Goal: Information Seeking & Learning: Learn about a topic

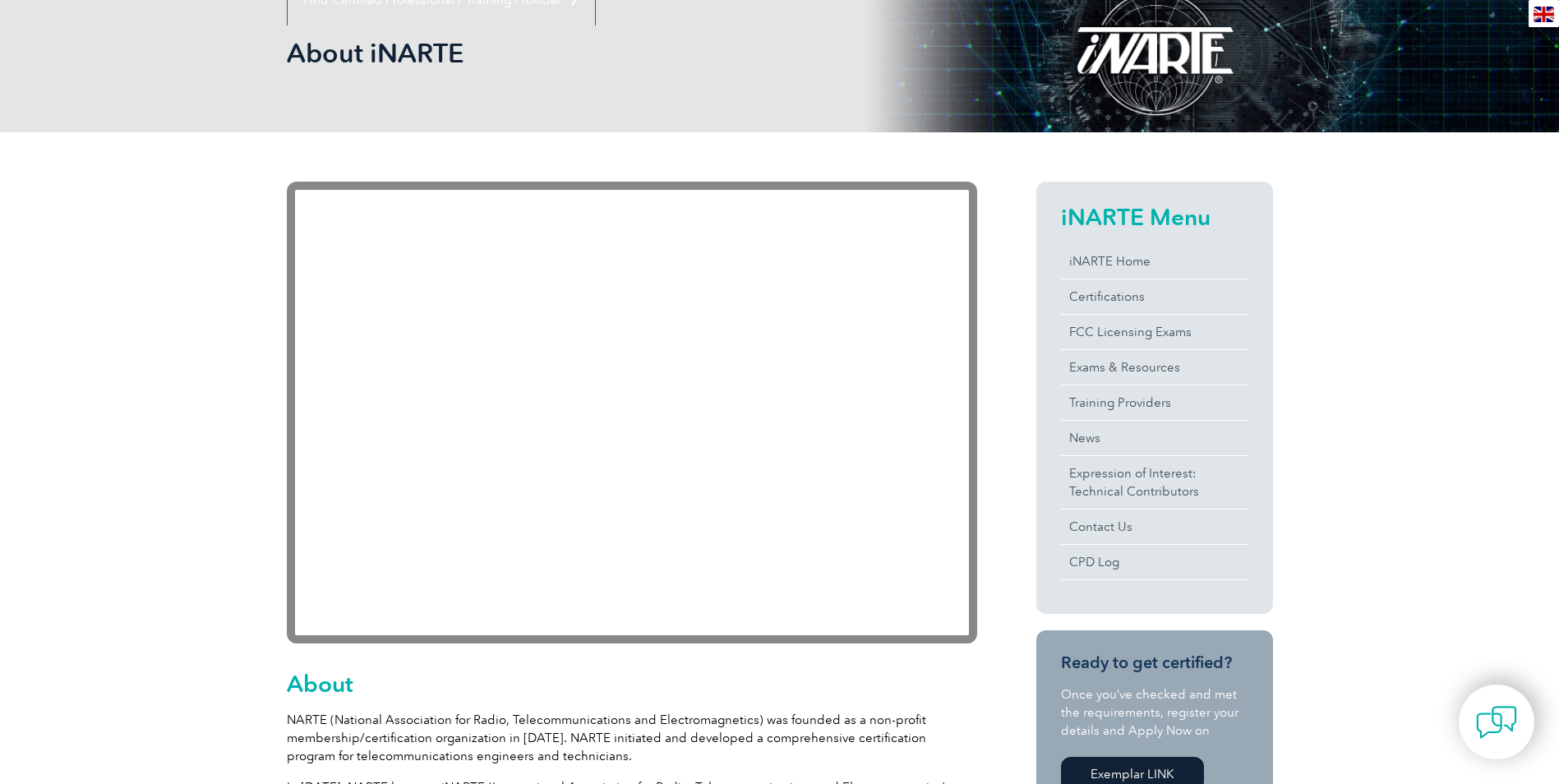
scroll to position [247, 0]
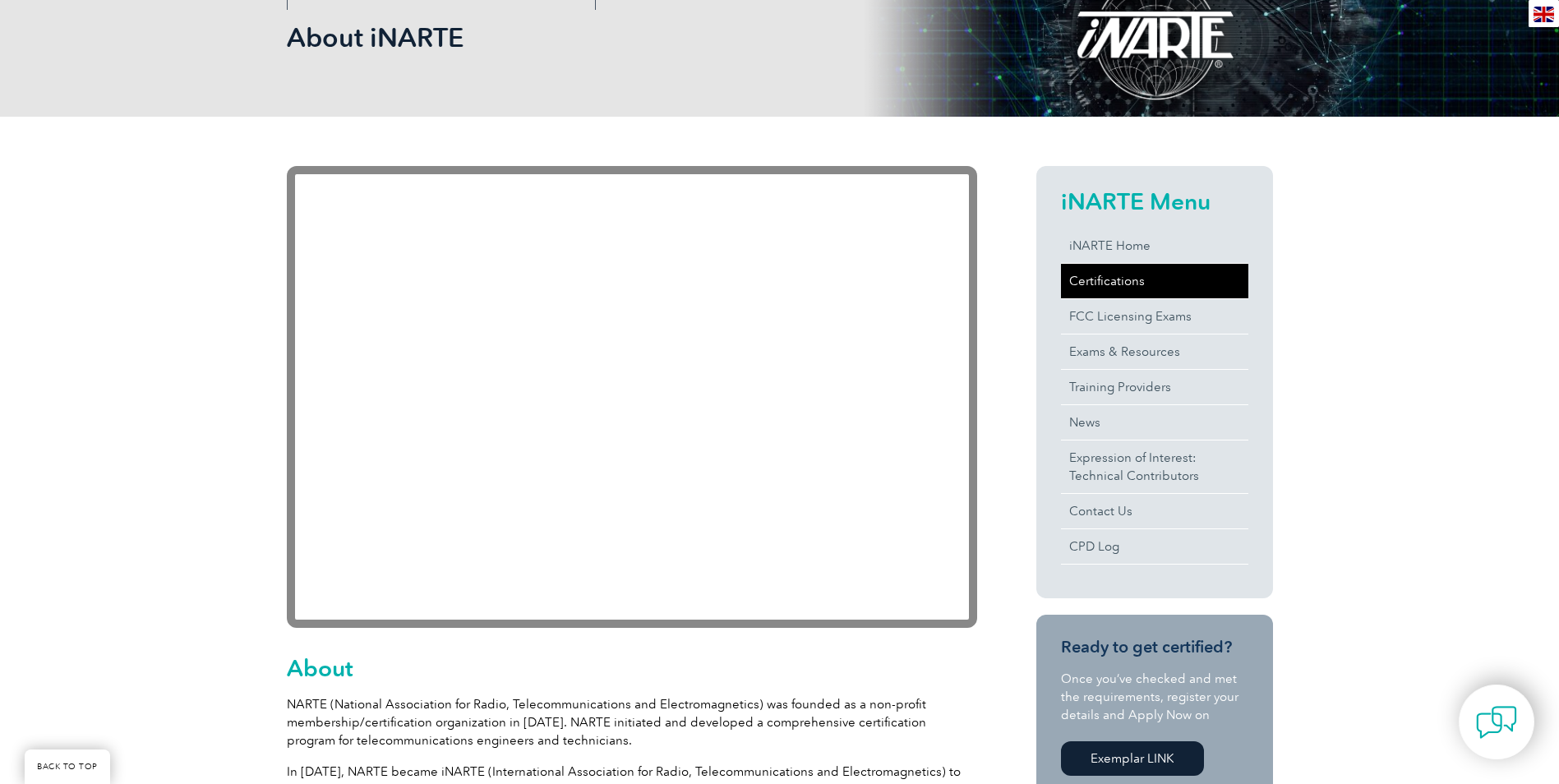
click at [1125, 286] on link "Certifications" at bounding box center [1155, 281] width 187 height 35
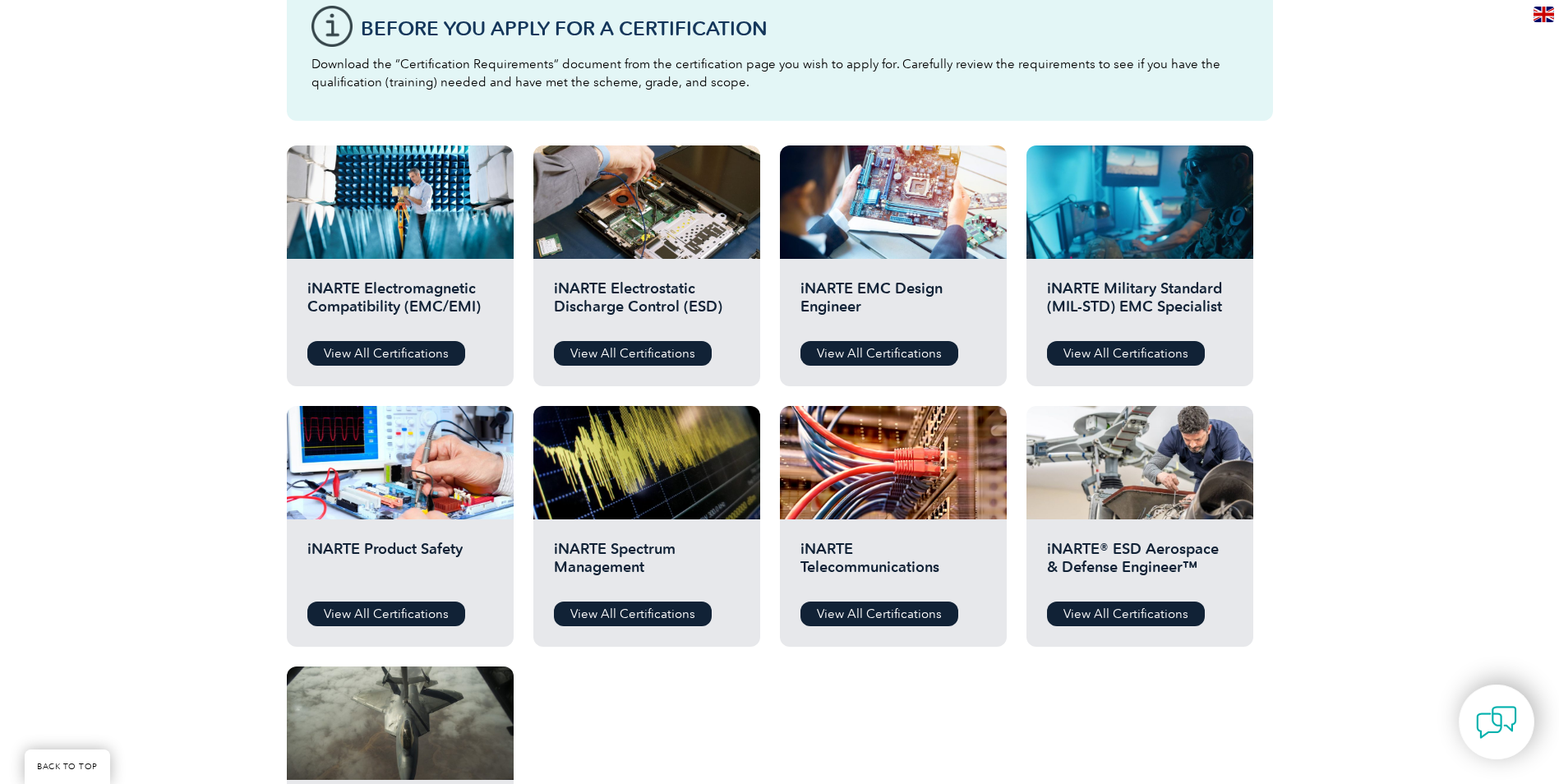
scroll to position [493, 0]
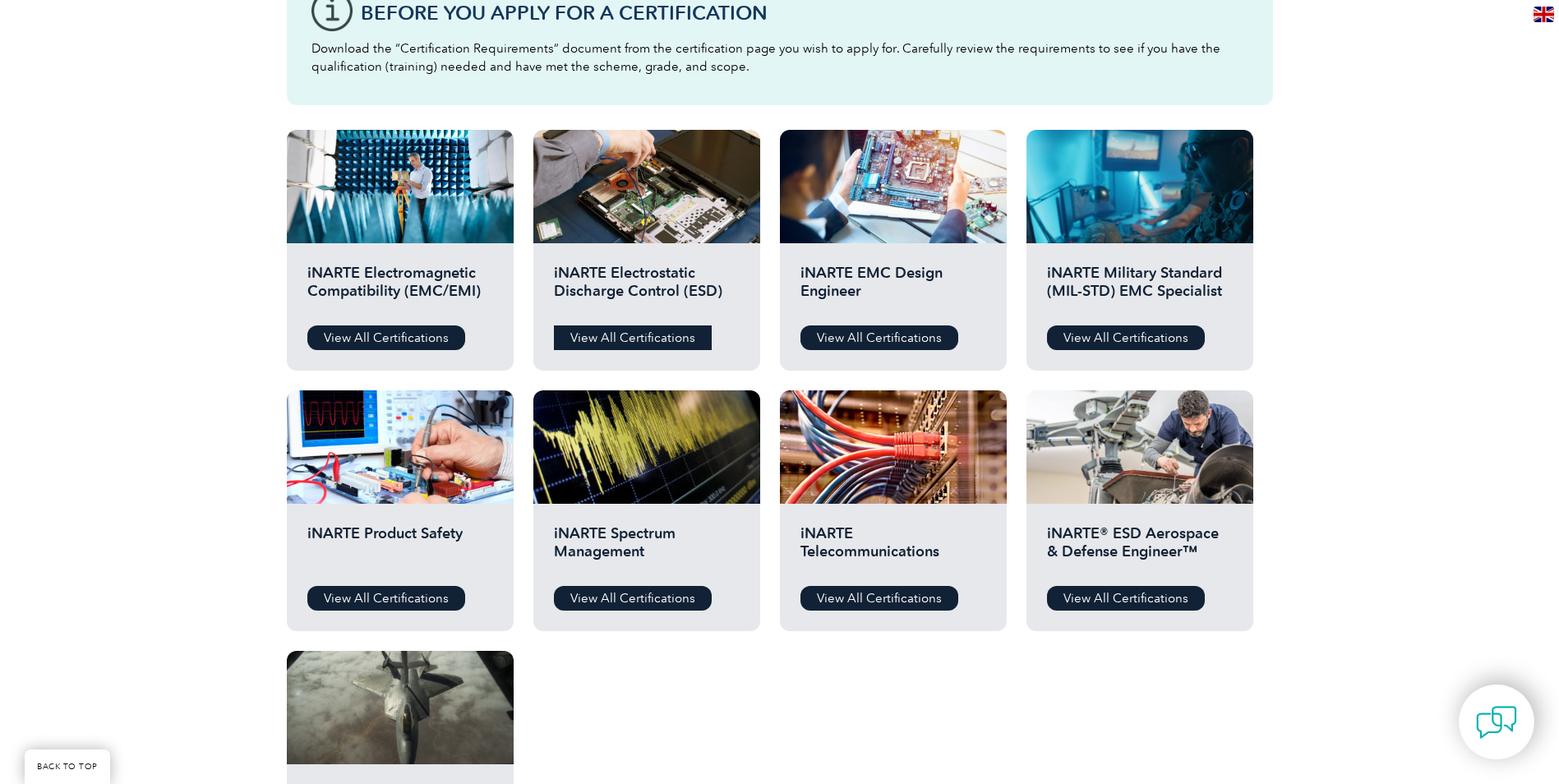
click at [643, 338] on link "View All Certifications" at bounding box center [633, 338] width 158 height 25
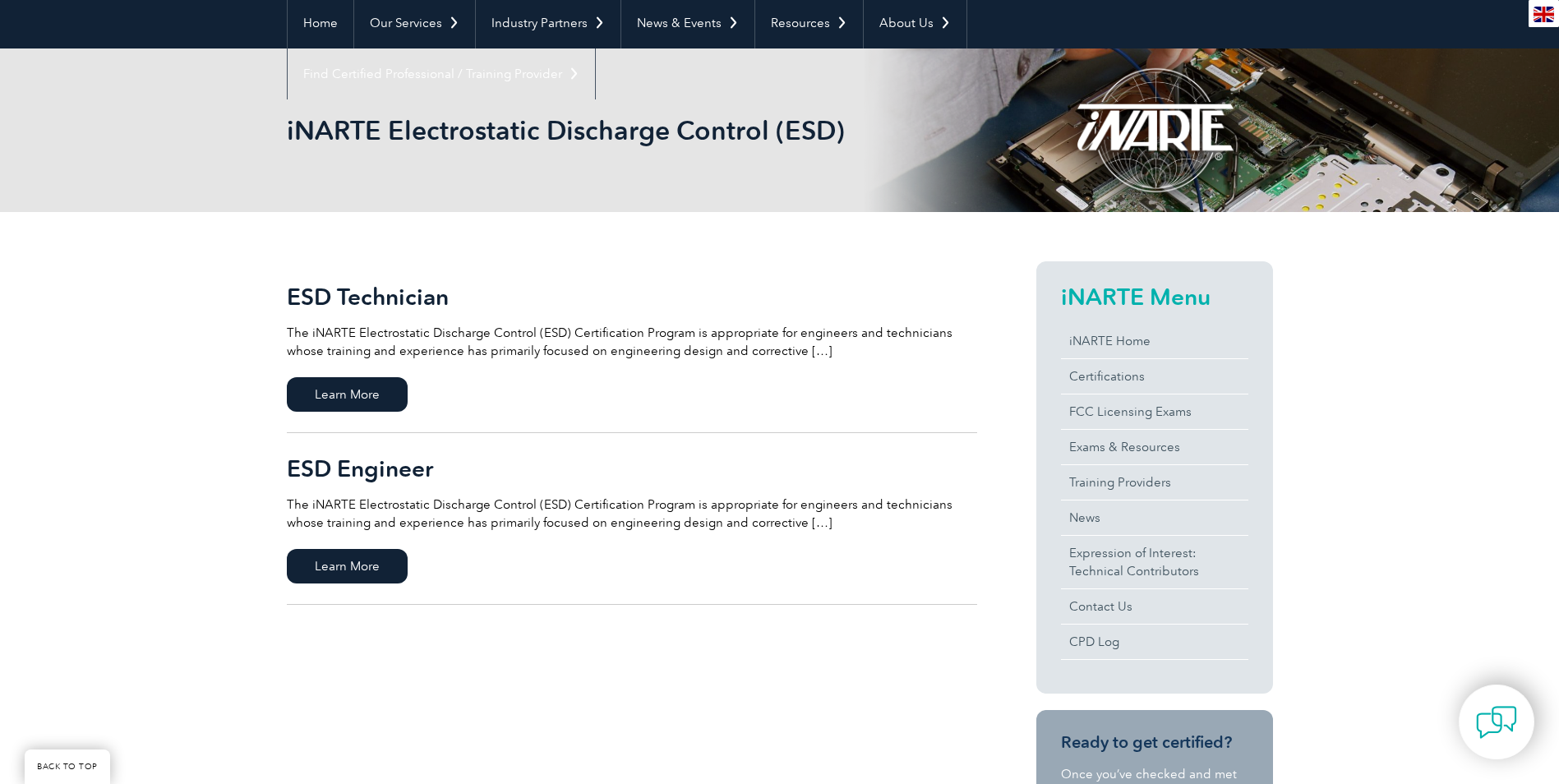
scroll to position [164, 0]
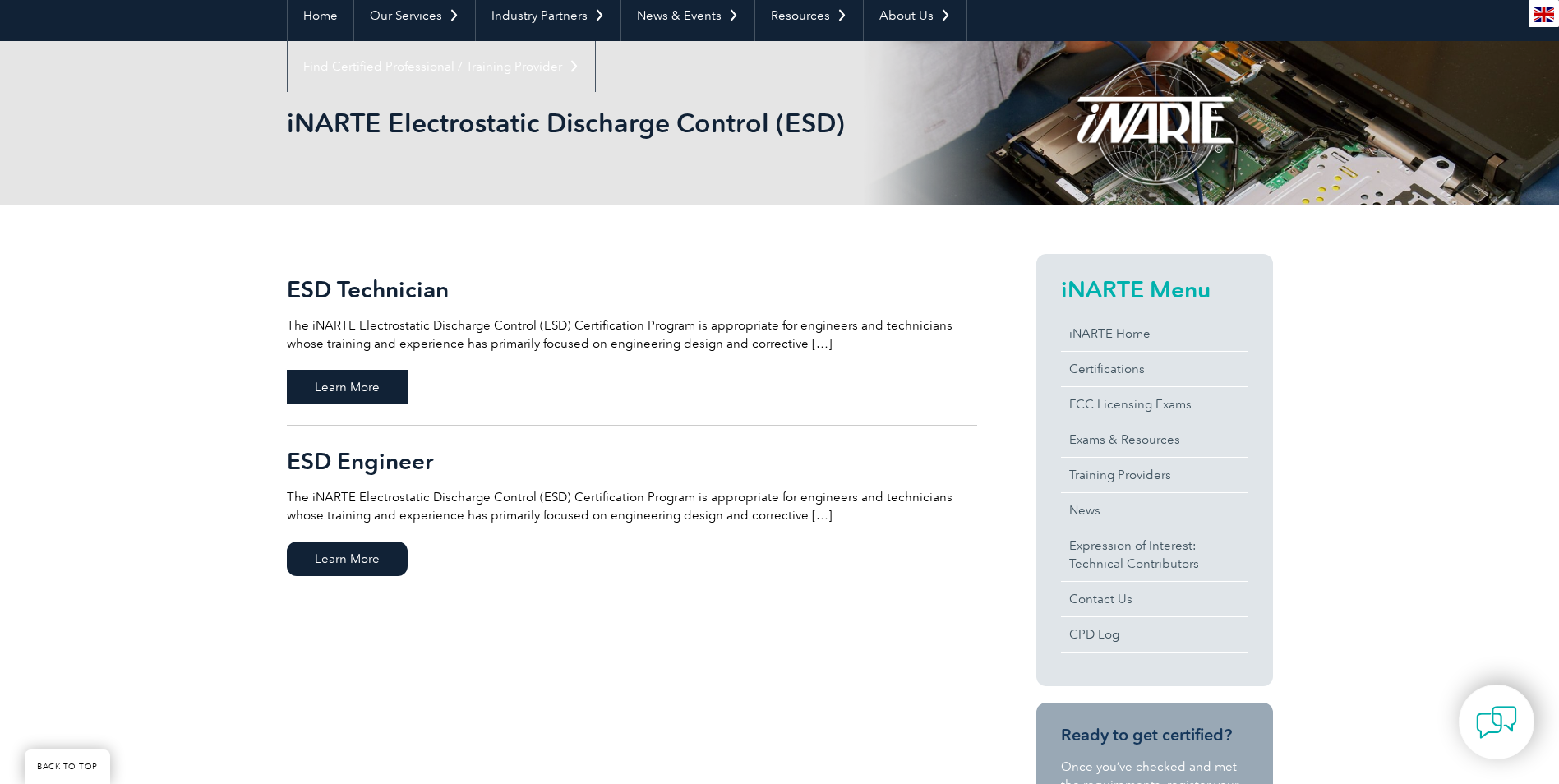
click at [340, 389] on span "Learn More" at bounding box center [346, 387] width 121 height 35
click at [376, 557] on span "Learn More" at bounding box center [346, 558] width 121 height 35
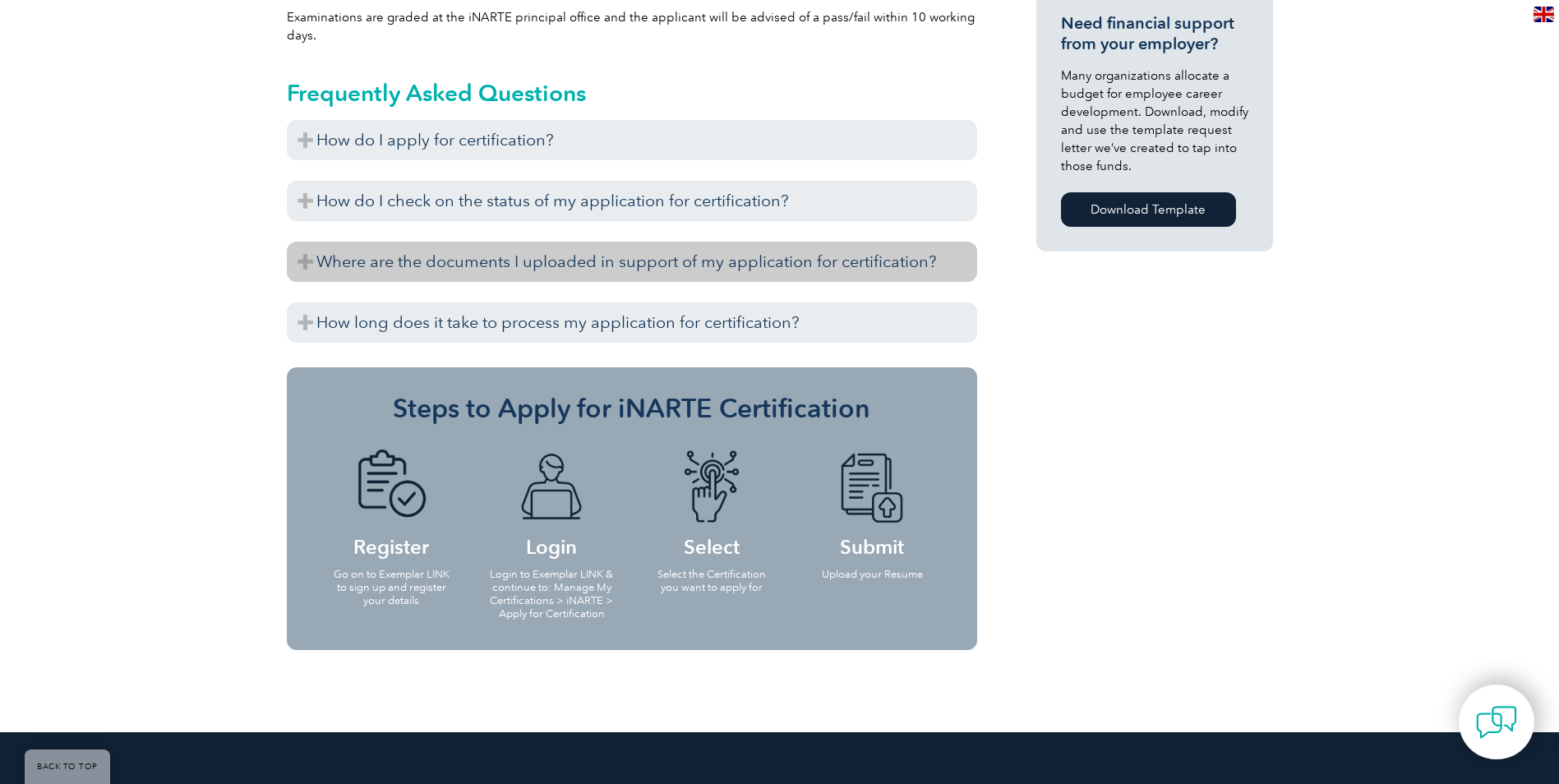
scroll to position [1232, 0]
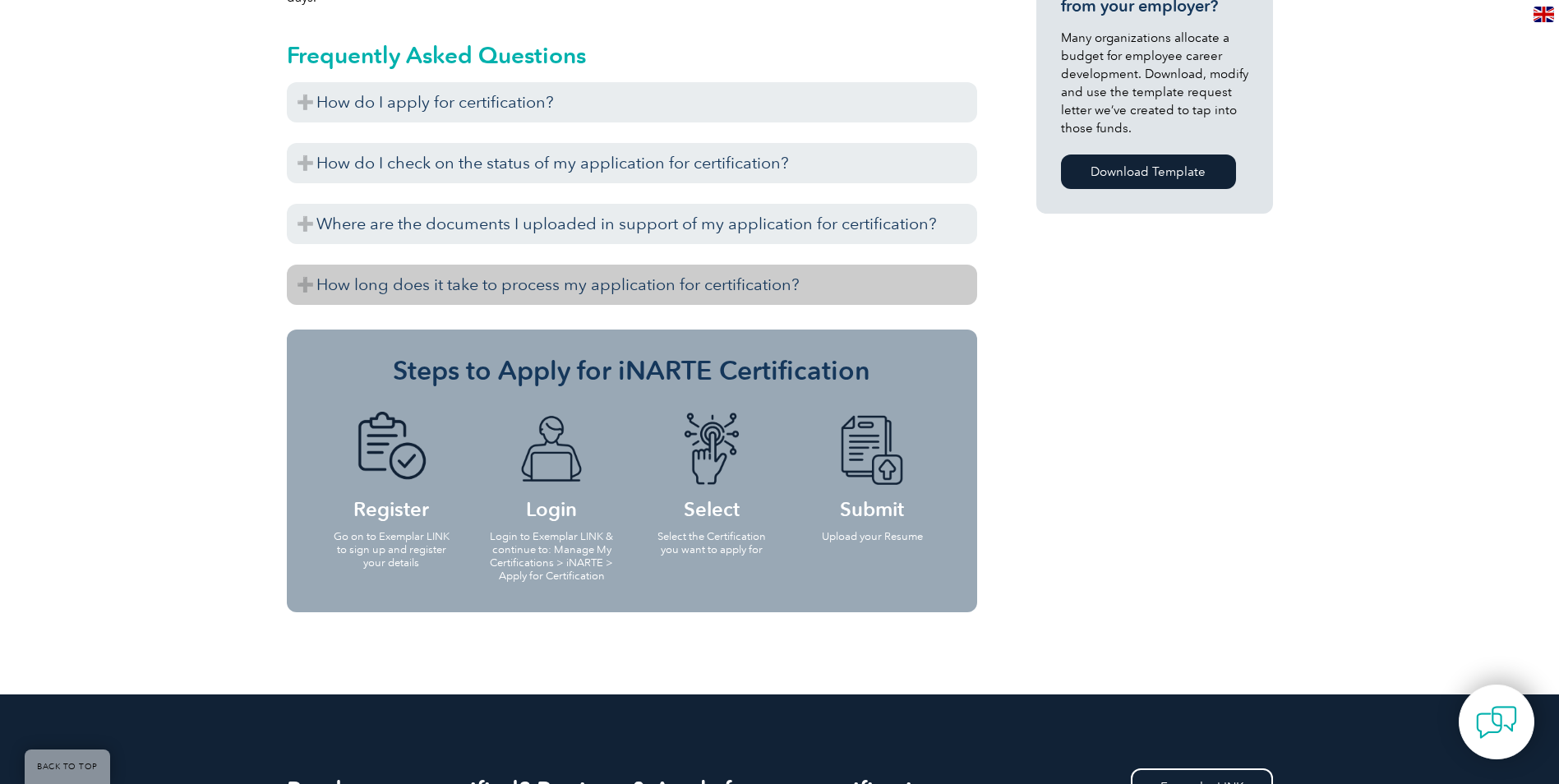
click at [452, 264] on h3 "How long does it take to process my application for certification?" at bounding box center [632, 284] width 691 height 41
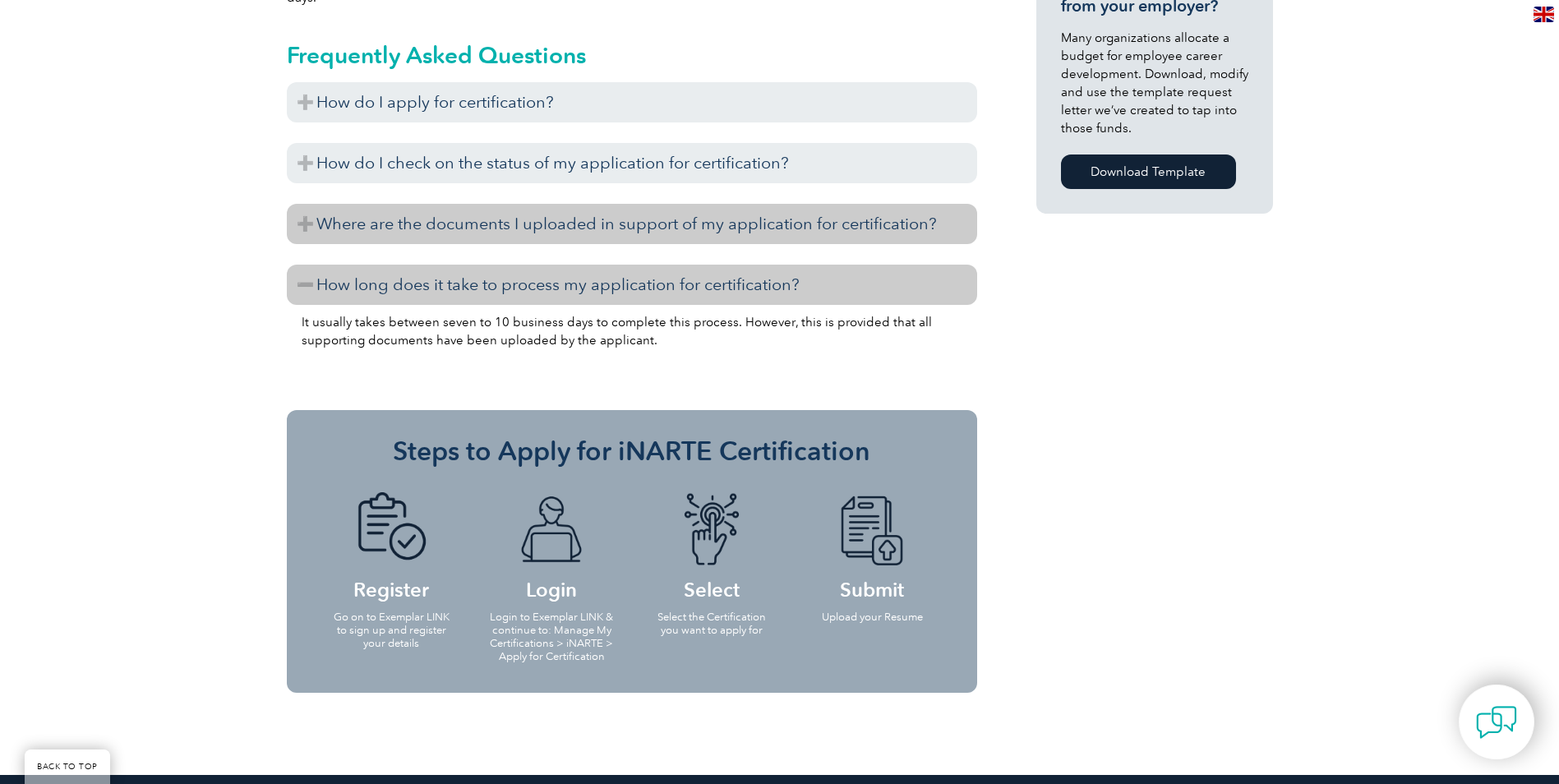
click at [498, 215] on h3 "Where are the documents I uploaded in support of my application for certificati…" at bounding box center [632, 224] width 691 height 41
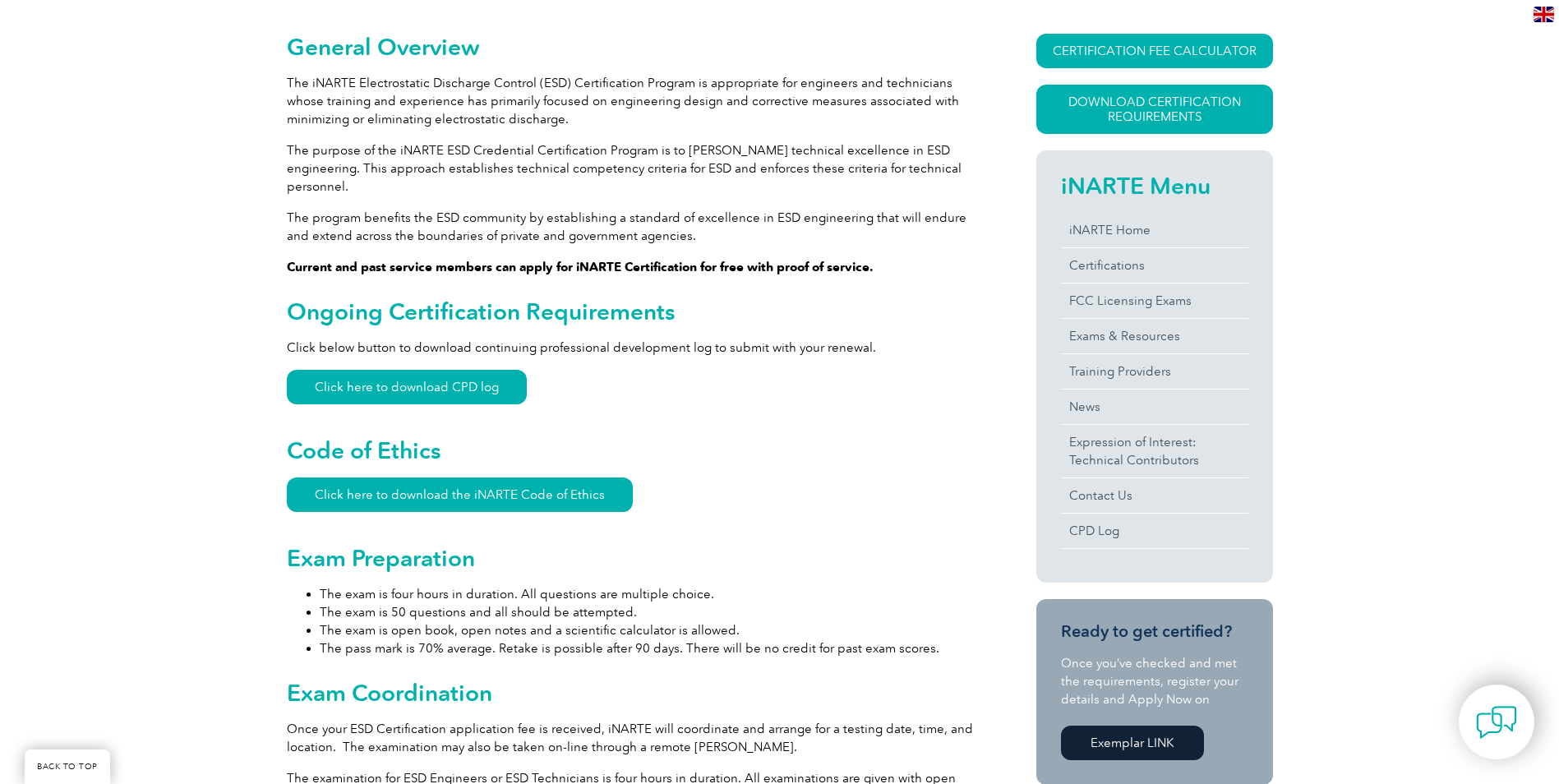
scroll to position [329, 0]
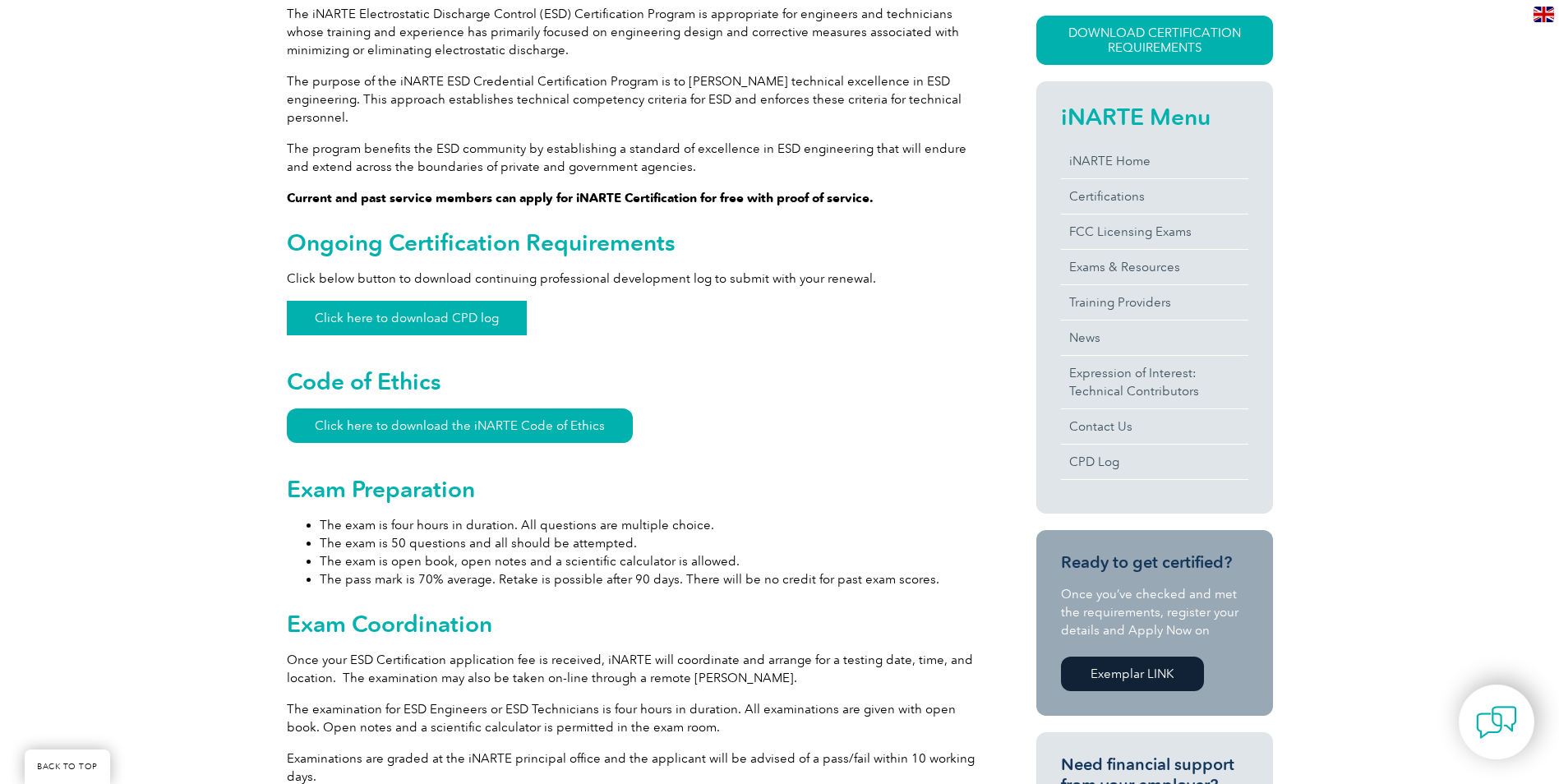
scroll to position [493, 0]
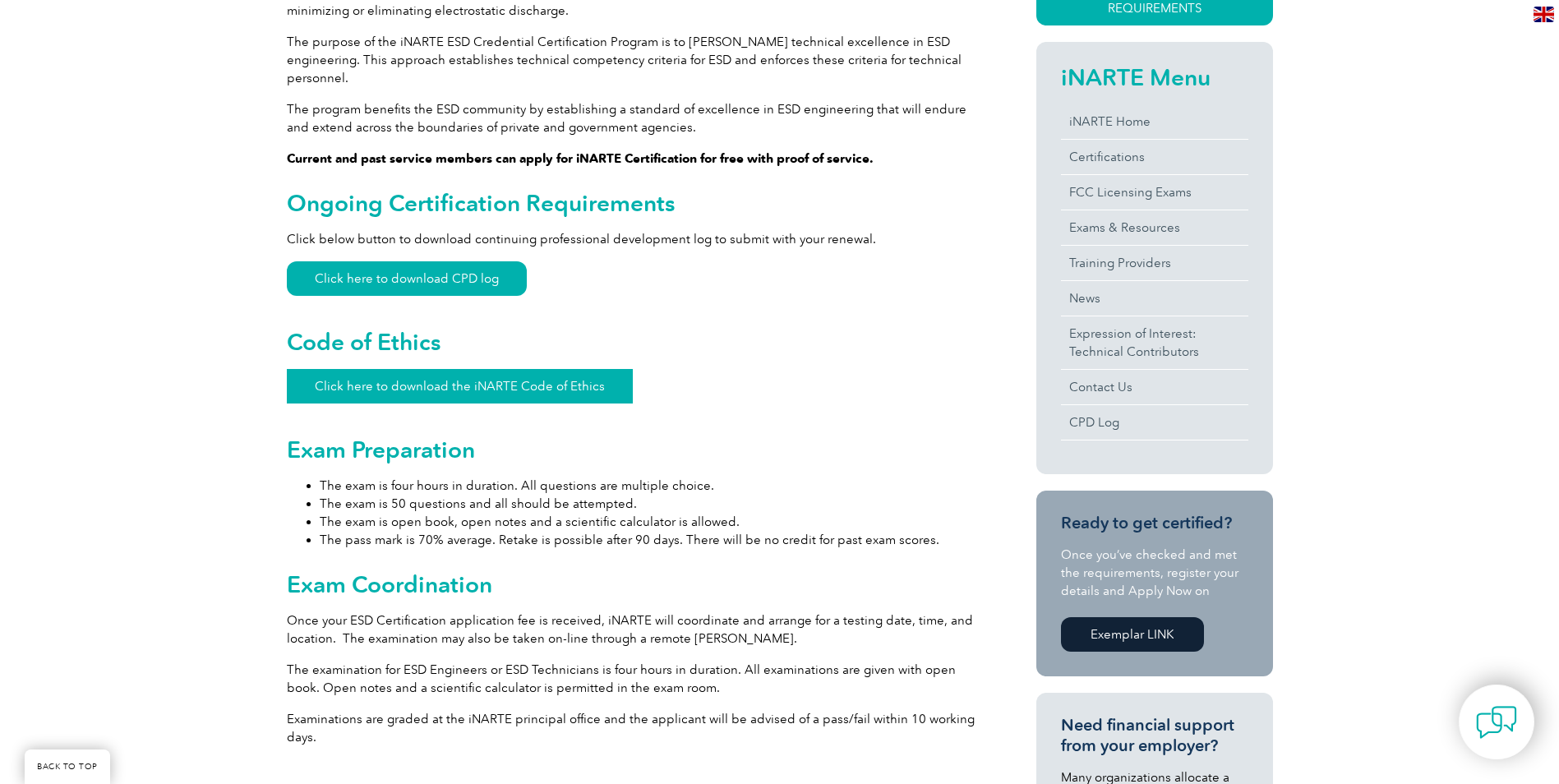
click at [503, 372] on link "Click here to download the iNARTE Code of Ethics" at bounding box center [459, 386] width 346 height 35
